Goal: Task Accomplishment & Management: Complete application form

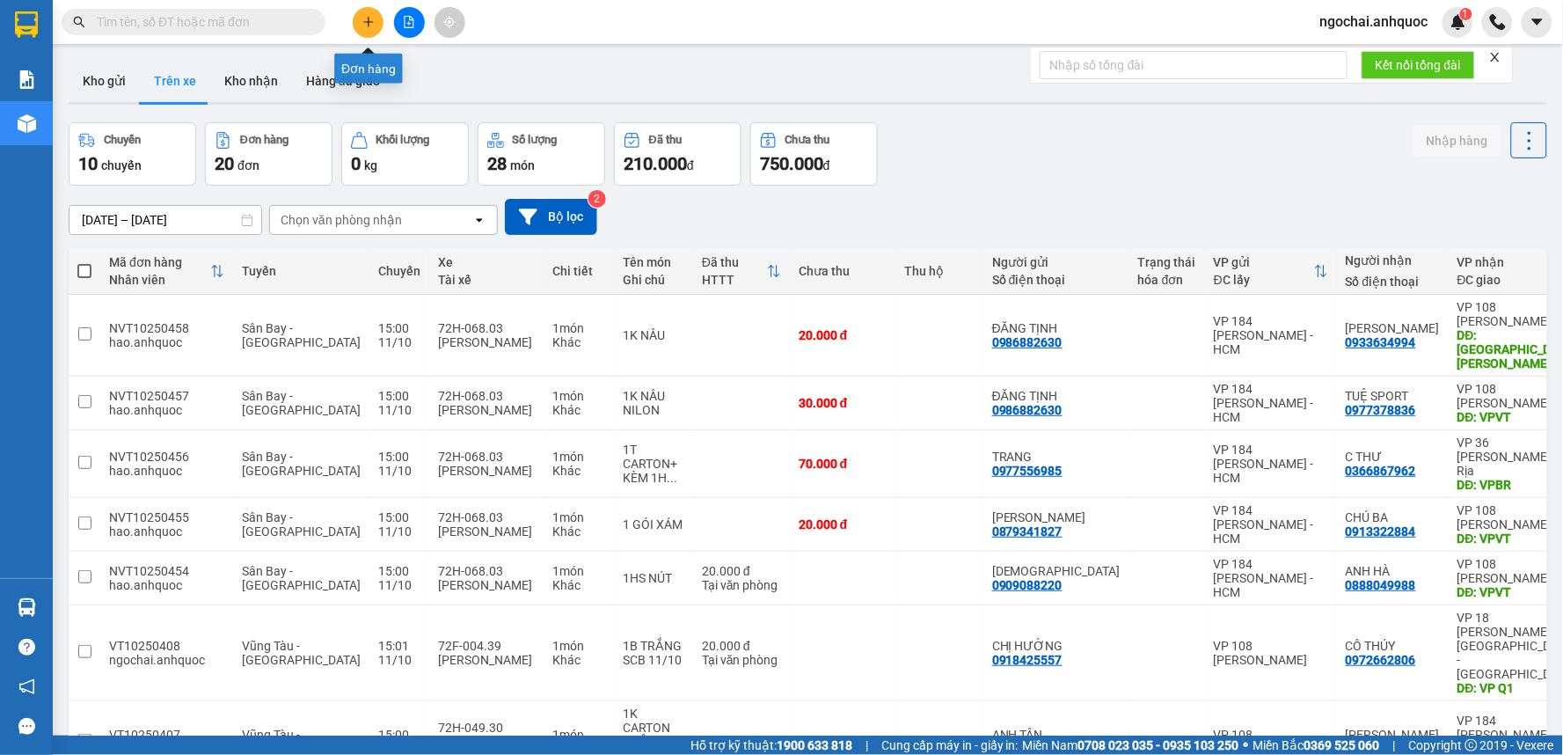
click at [362, 23] on icon "plus" at bounding box center [368, 22] width 12 height 12
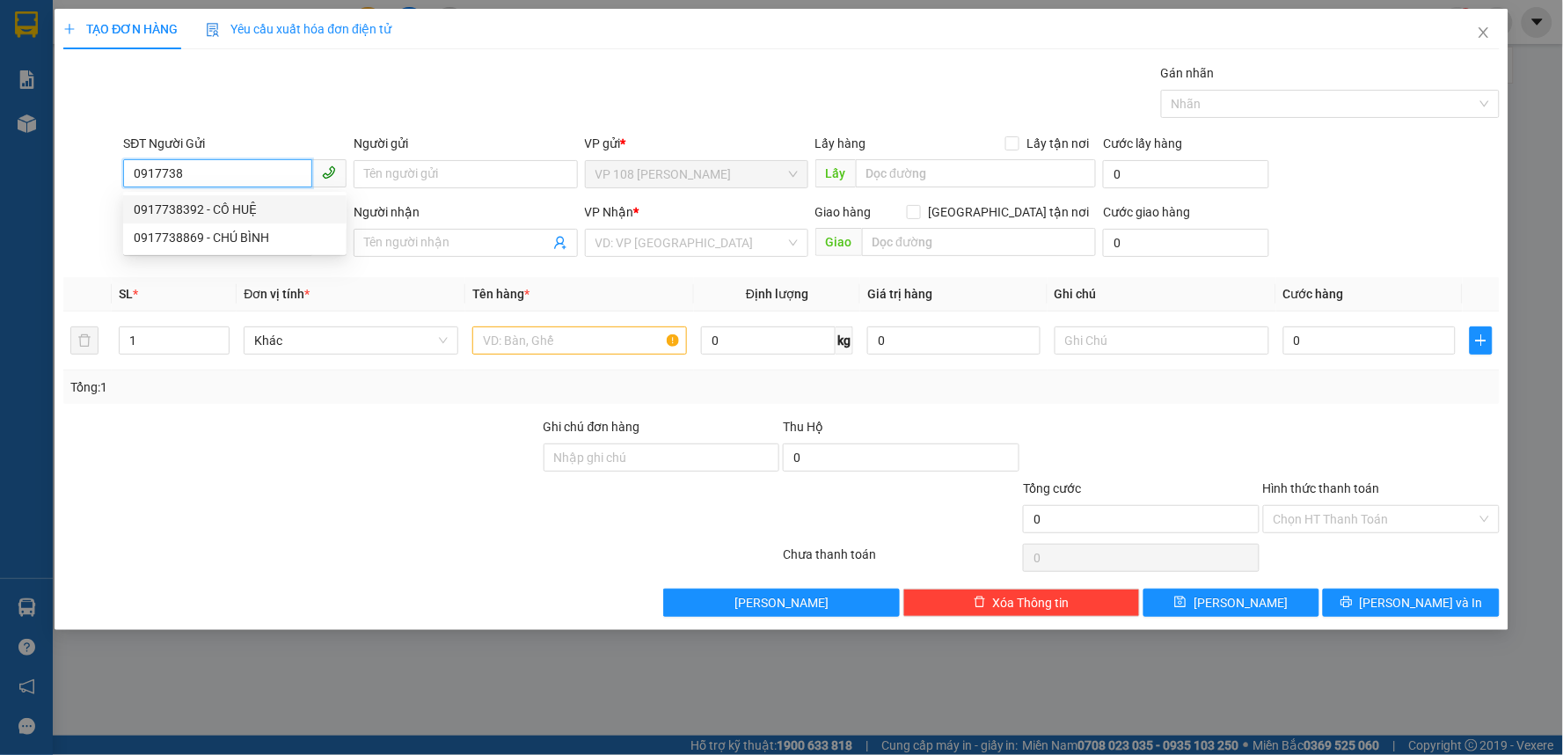
click at [267, 208] on div "0917738392 - CÔ HUỆ" at bounding box center [235, 209] width 202 height 19
type input "0917738392"
type input "CÔ HUỆ"
type input "0933757689"
type input "CHỊ NHÃ"
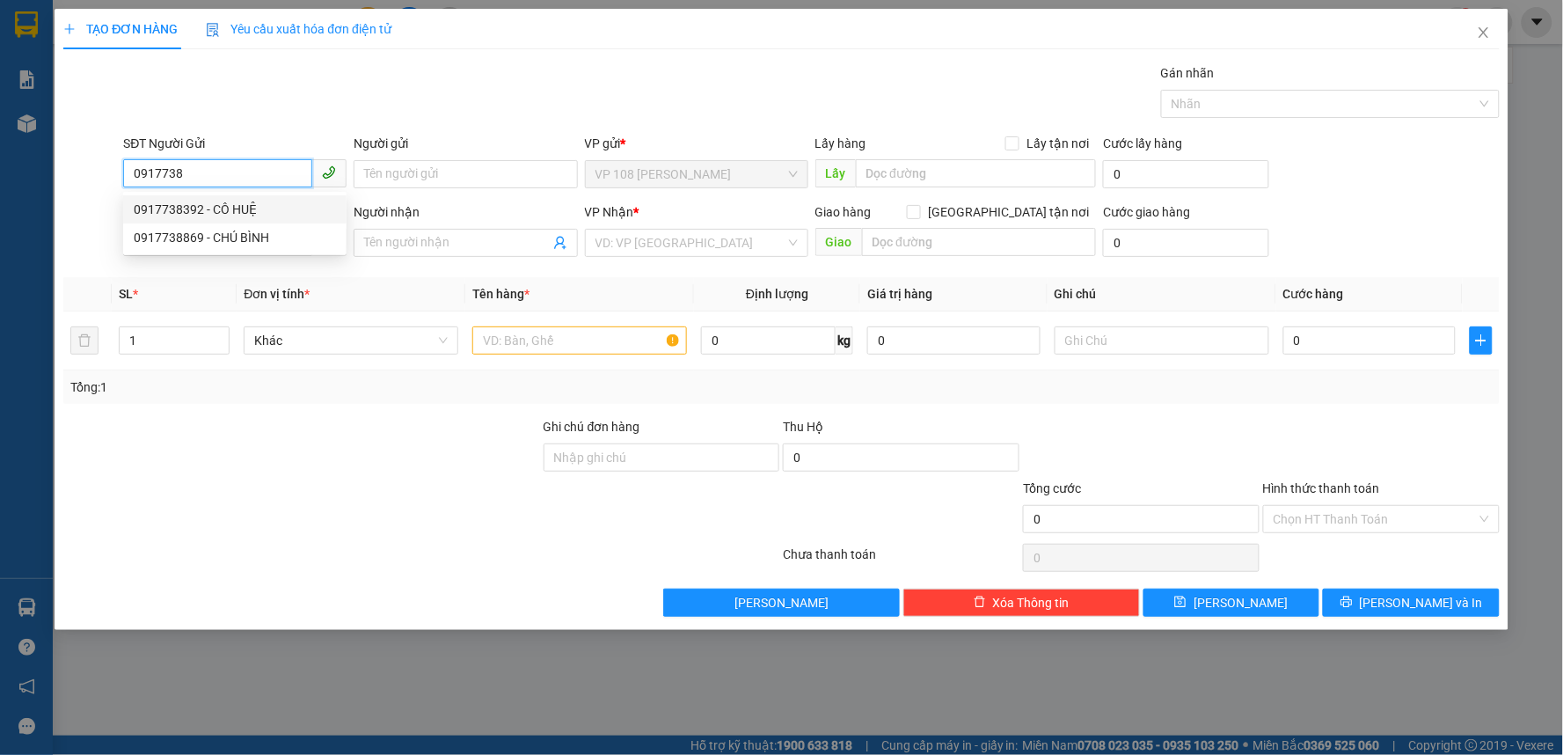
type input "VPNVT"
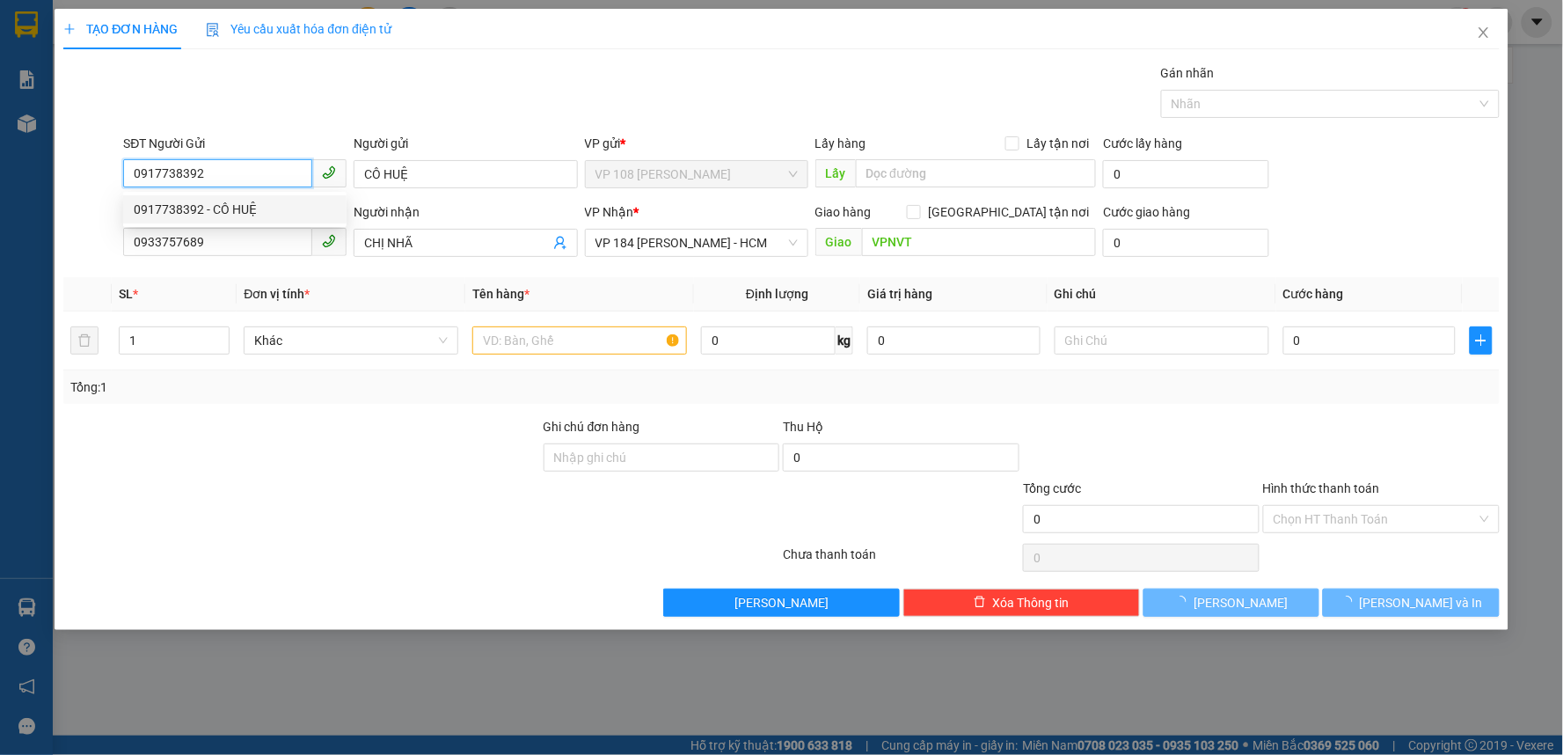
type input "60.000"
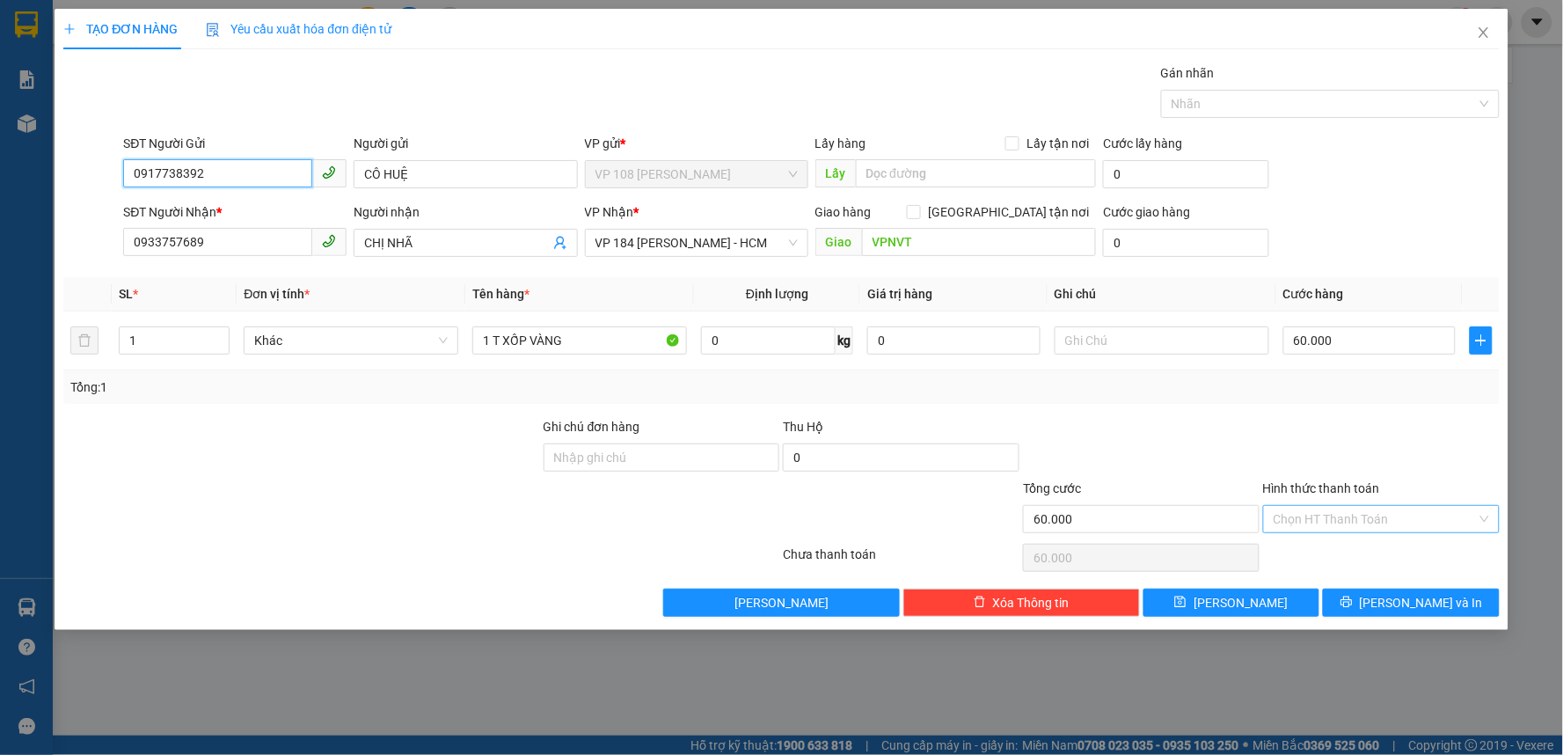
type input "0917738392"
click at [1369, 523] on input "Hình thức thanh toán" at bounding box center [1374, 519] width 203 height 26
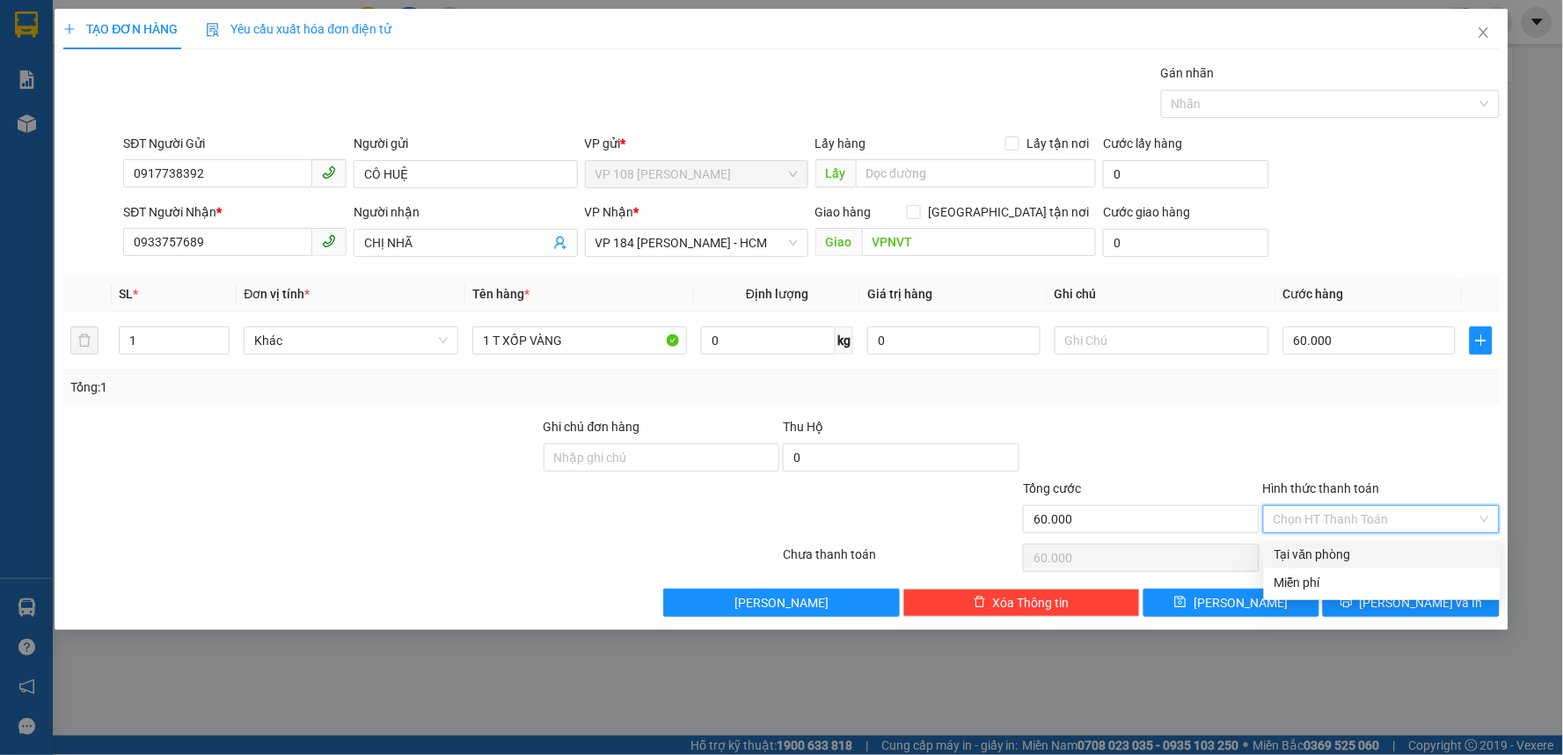
click at [1316, 546] on div "Tại văn phòng" at bounding box center [1381, 553] width 215 height 19
type input "0"
click at [1400, 598] on span "[PERSON_NAME] và In" at bounding box center [1421, 602] width 123 height 19
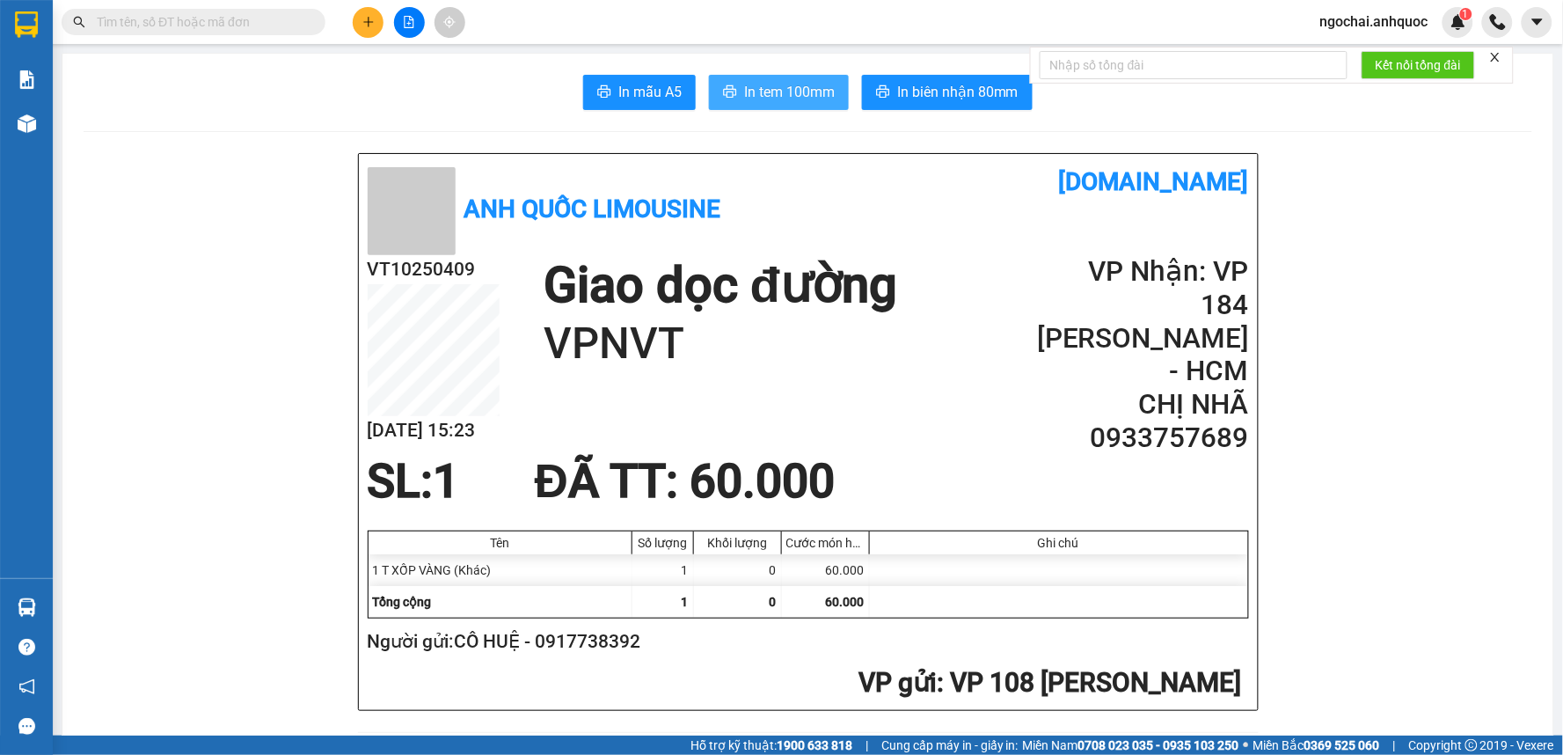
click at [807, 97] on span "In tem 100mm" at bounding box center [789, 92] width 91 height 22
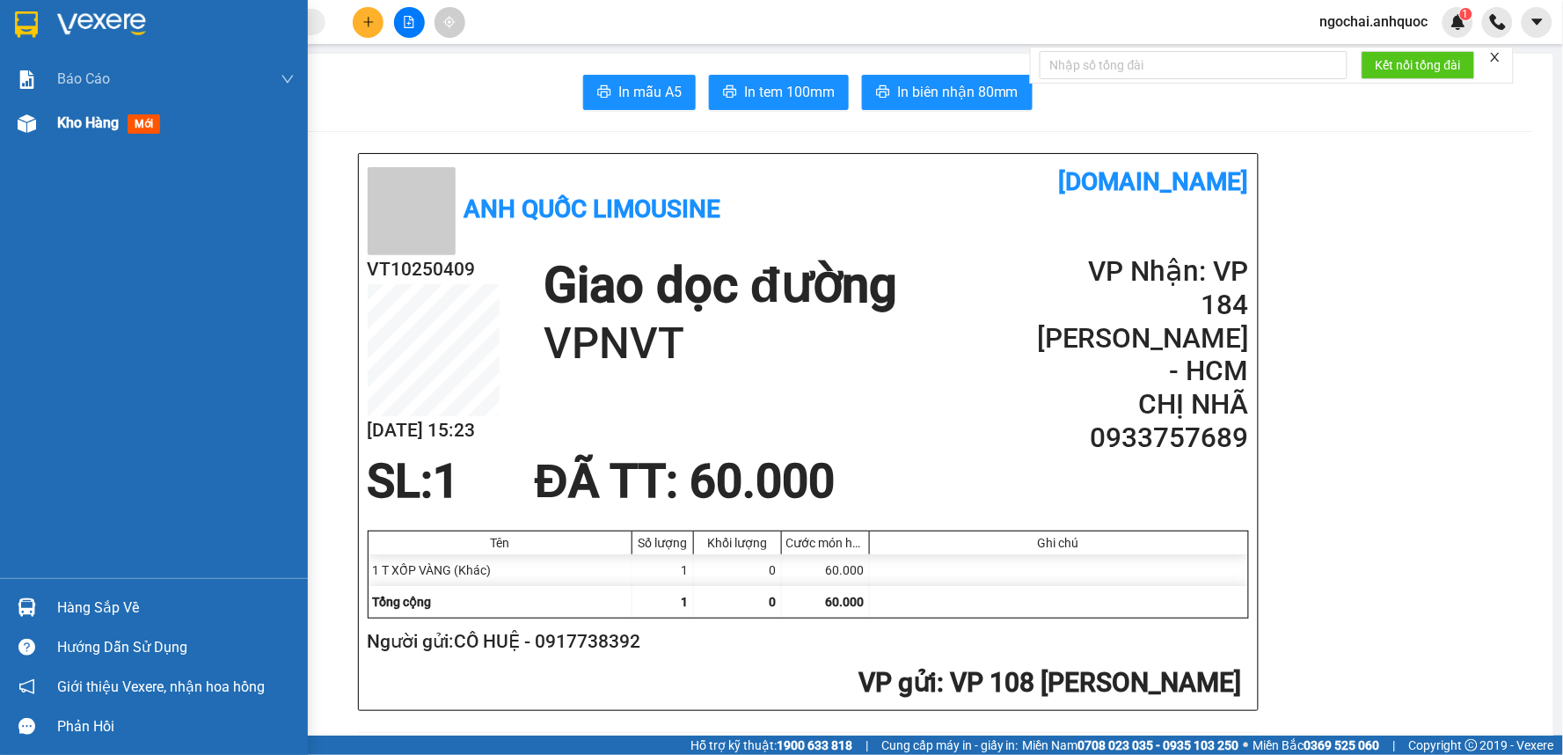
click at [72, 125] on span "Kho hàng" at bounding box center [88, 122] width 62 height 17
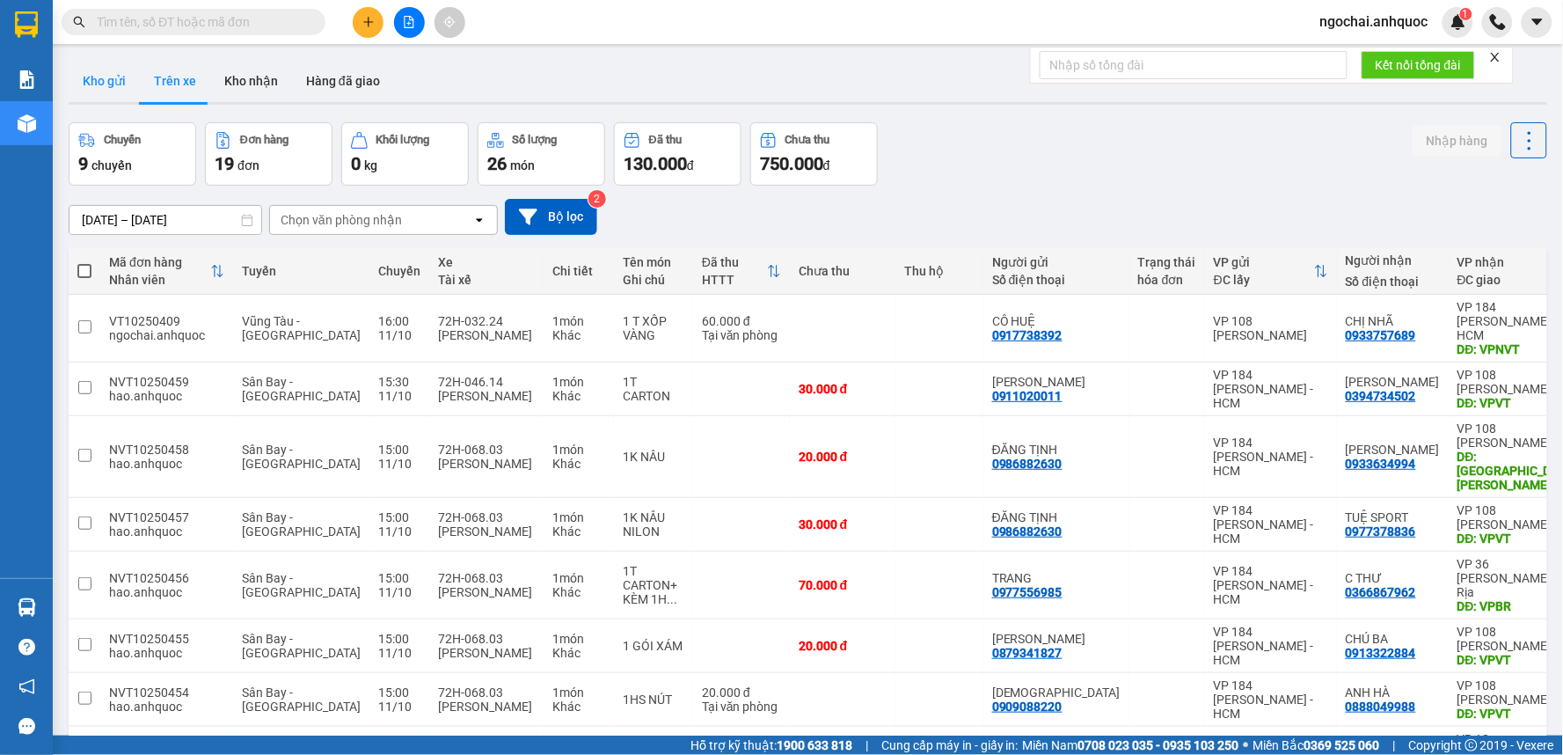
click at [102, 88] on button "Kho gửi" at bounding box center [104, 81] width 71 height 42
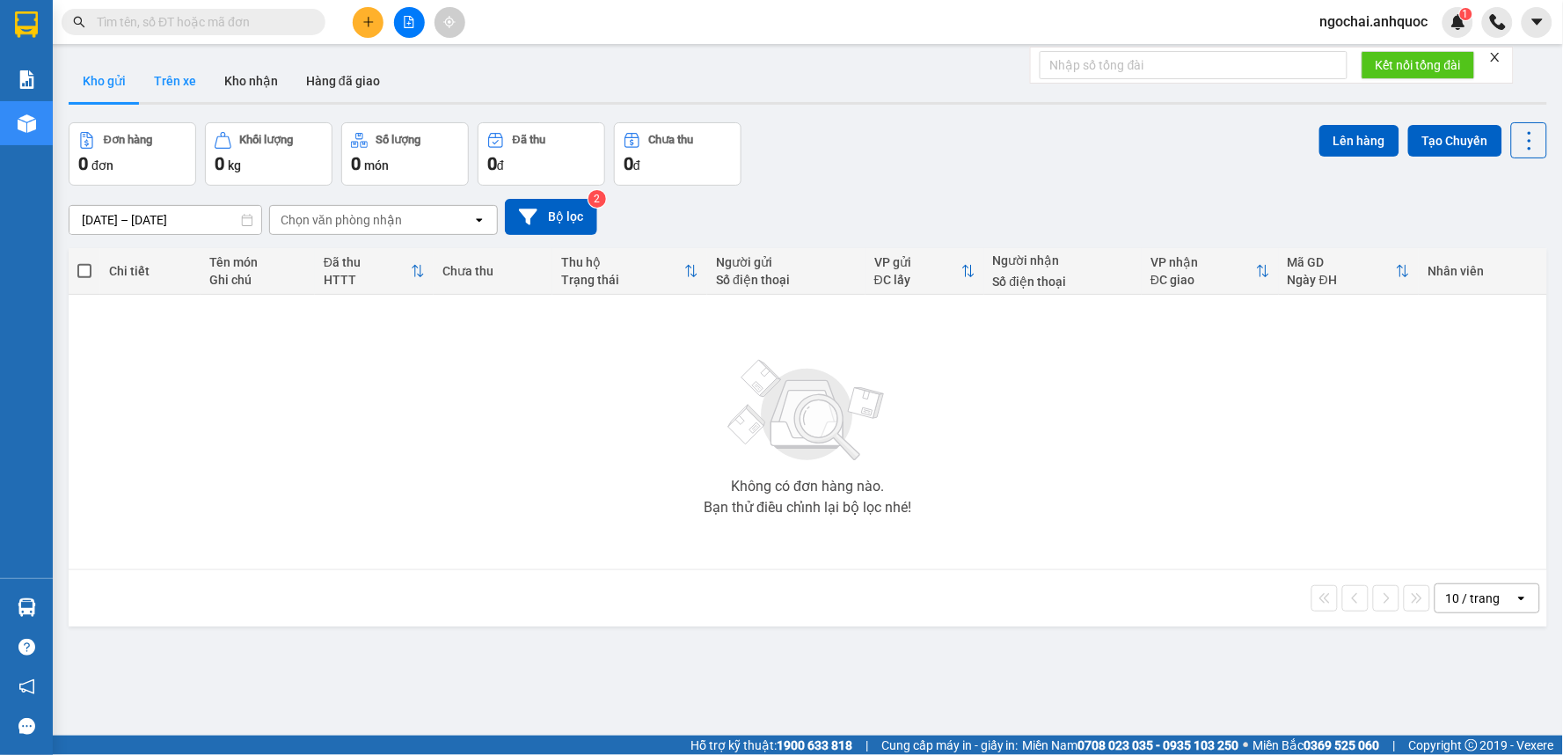
click at [188, 81] on button "Trên xe" at bounding box center [175, 81] width 70 height 42
